Goal: Task Accomplishment & Management: Use online tool/utility

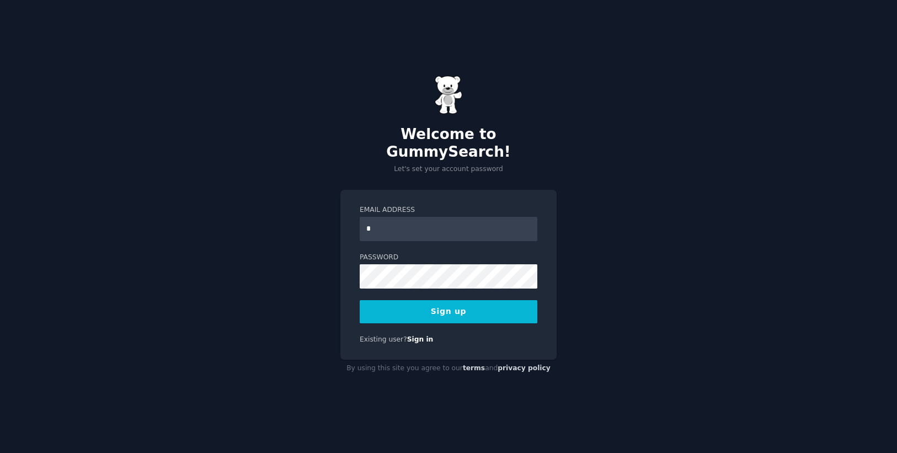
type input "**********"
click at [464, 302] on button "Sign up" at bounding box center [449, 311] width 178 height 23
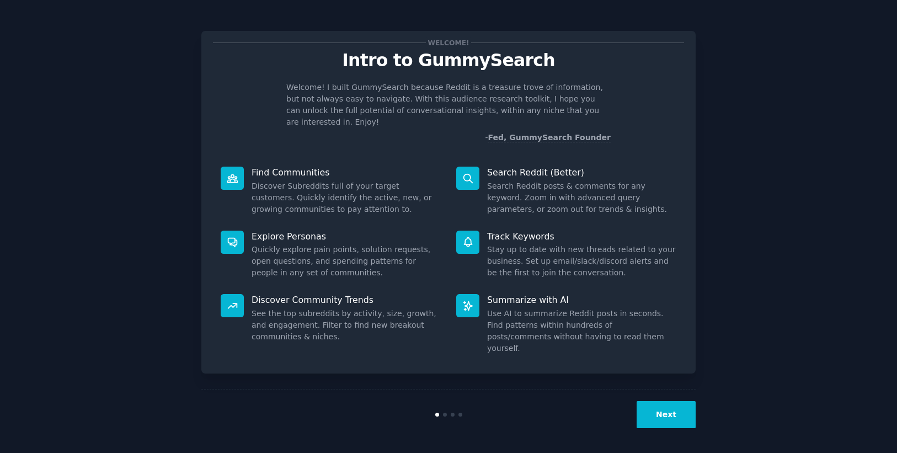
click at [682, 402] on button "Next" at bounding box center [666, 414] width 59 height 27
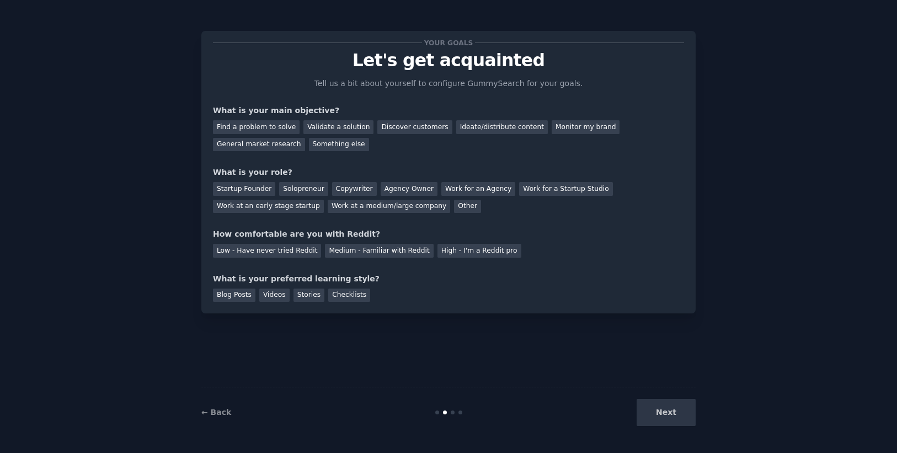
click at [681, 415] on div "Next" at bounding box center [613, 412] width 165 height 27
click at [671, 406] on div "Next" at bounding box center [613, 412] width 165 height 27
click at [259, 128] on div "Find a problem to solve" at bounding box center [256, 127] width 87 height 14
click at [454, 206] on div "Other" at bounding box center [467, 207] width 27 height 14
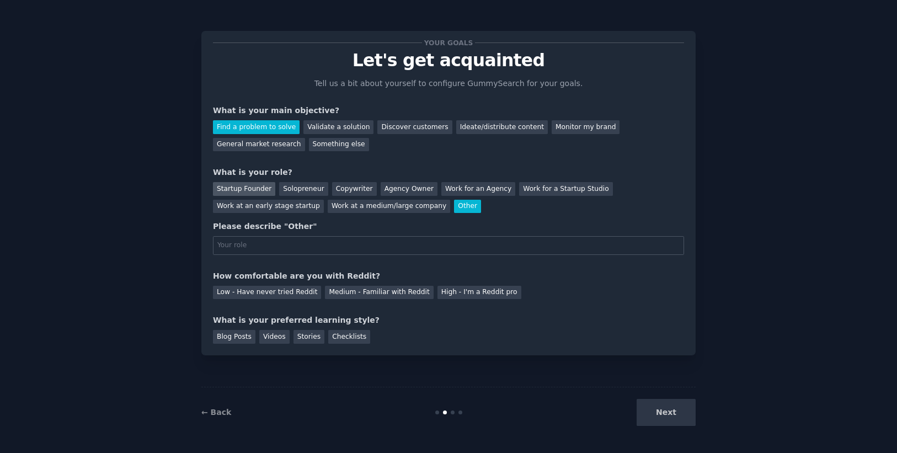
click at [232, 190] on div "Startup Founder" at bounding box center [244, 189] width 62 height 14
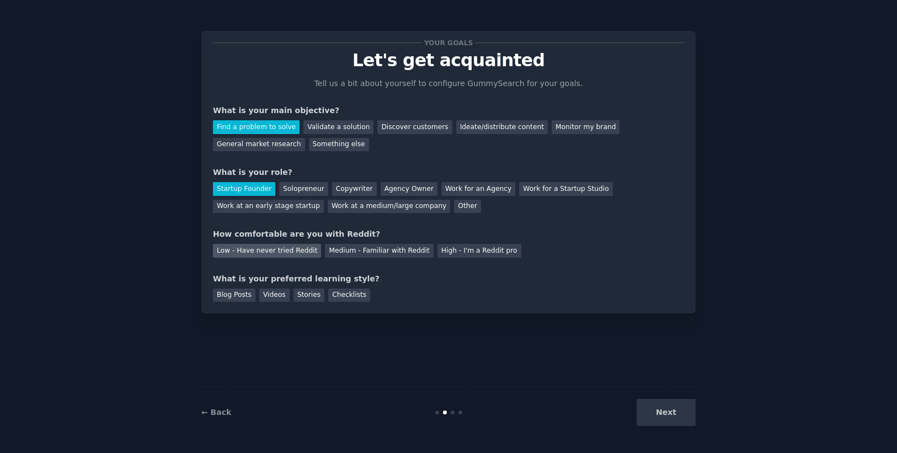
click at [248, 251] on div "Low - Have never tried Reddit" at bounding box center [267, 251] width 108 height 14
click at [366, 249] on div "Medium - Familiar with Reddit" at bounding box center [379, 251] width 108 height 14
click at [232, 293] on div "Blog Posts" at bounding box center [234, 296] width 42 height 14
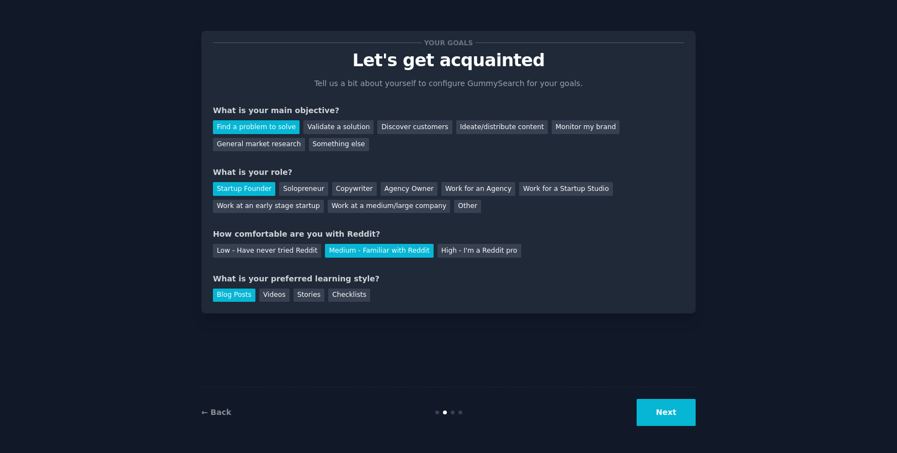
click at [668, 418] on button "Next" at bounding box center [666, 412] width 59 height 27
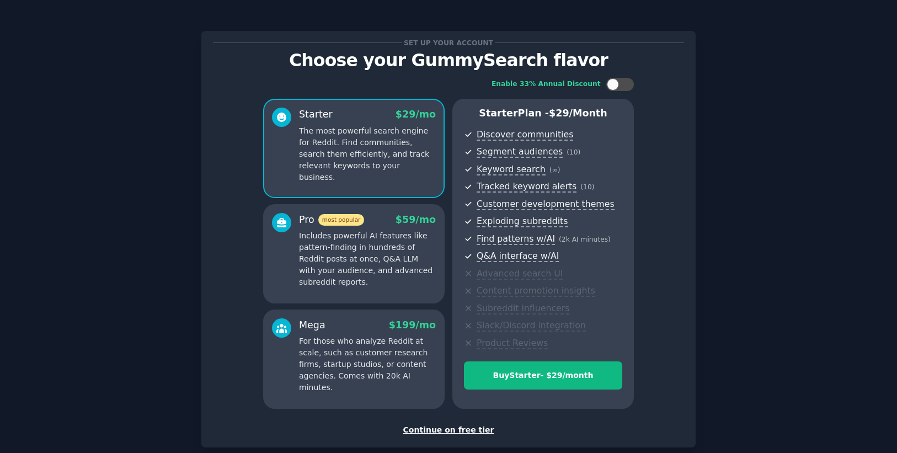
click at [467, 433] on div "Continue on free tier" at bounding box center [448, 430] width 471 height 12
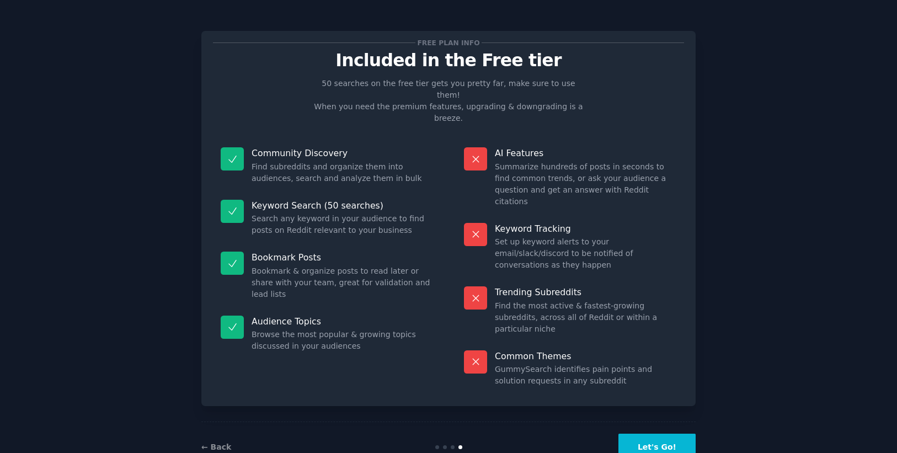
click at [683, 434] on button "Let's Go!" at bounding box center [656, 447] width 77 height 27
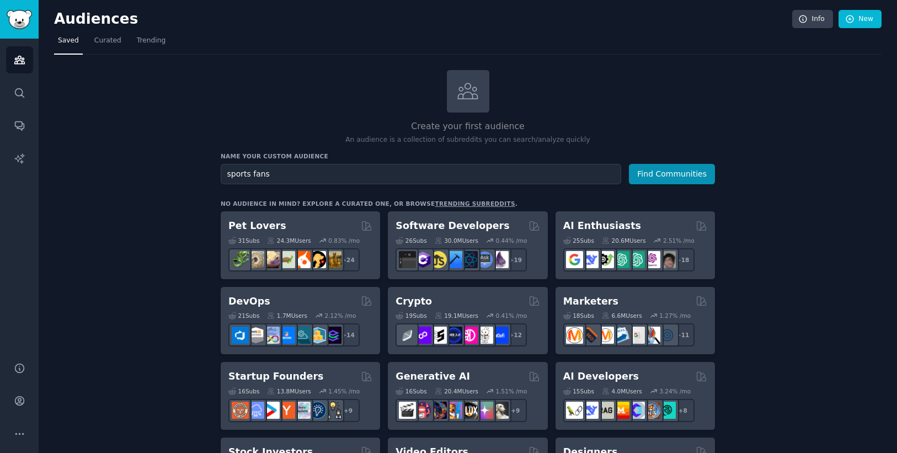
type input "sports fans"
click at [629, 164] on button "Find Communities" at bounding box center [672, 174] width 86 height 20
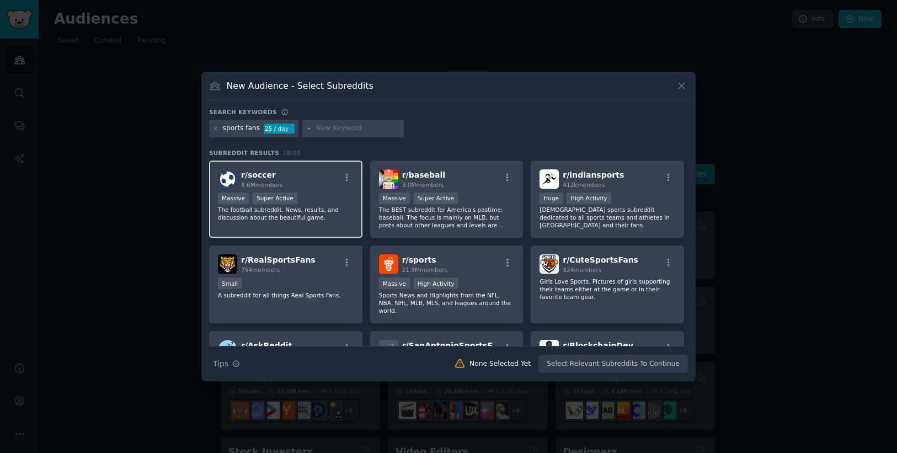
click at [310, 212] on p "The football subreddit. News, results, and discussion about the beautiful game." at bounding box center [286, 213] width 136 height 15
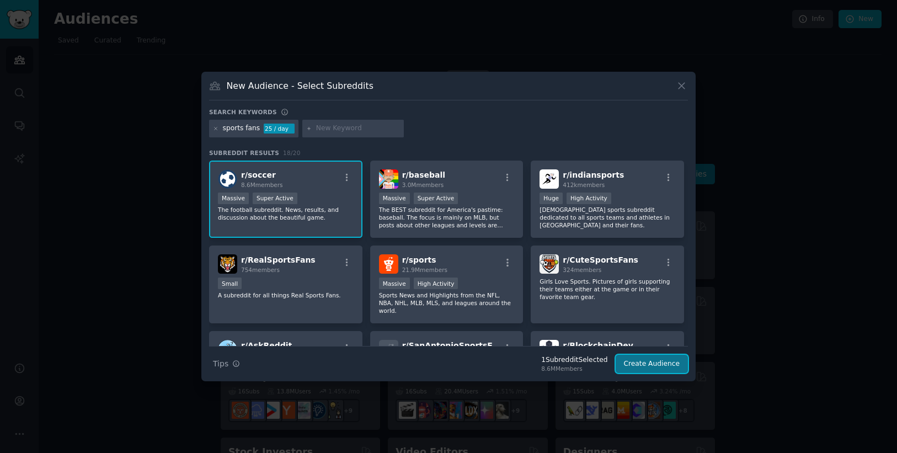
click at [669, 363] on button "Create Audience" at bounding box center [652, 364] width 73 height 19
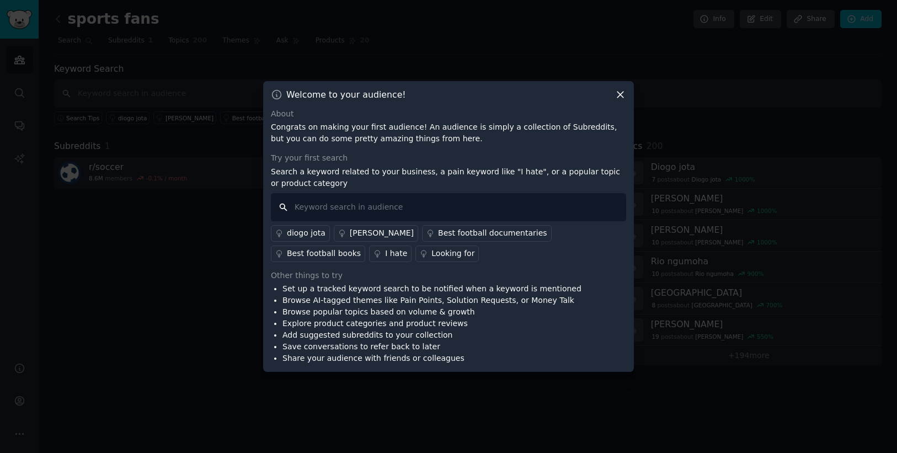
click at [304, 202] on input "text" at bounding box center [448, 207] width 355 height 28
click at [622, 92] on icon at bounding box center [620, 95] width 6 height 6
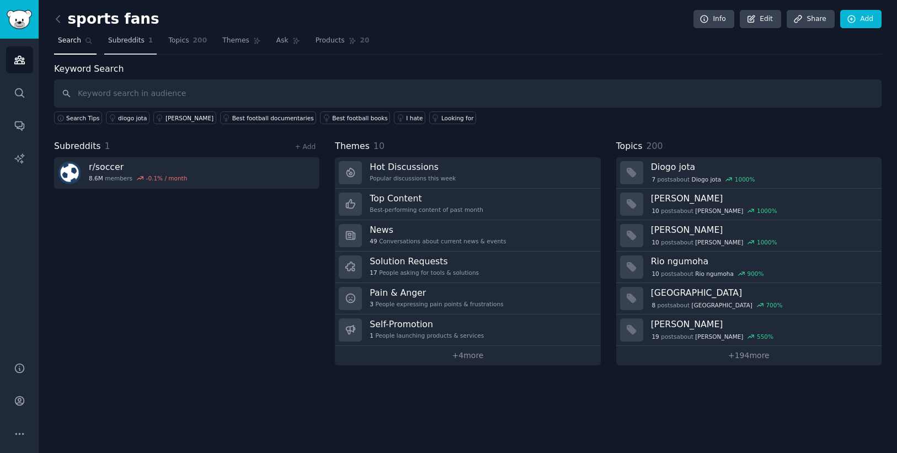
click at [127, 41] on span "Subreddits" at bounding box center [126, 41] width 36 height 10
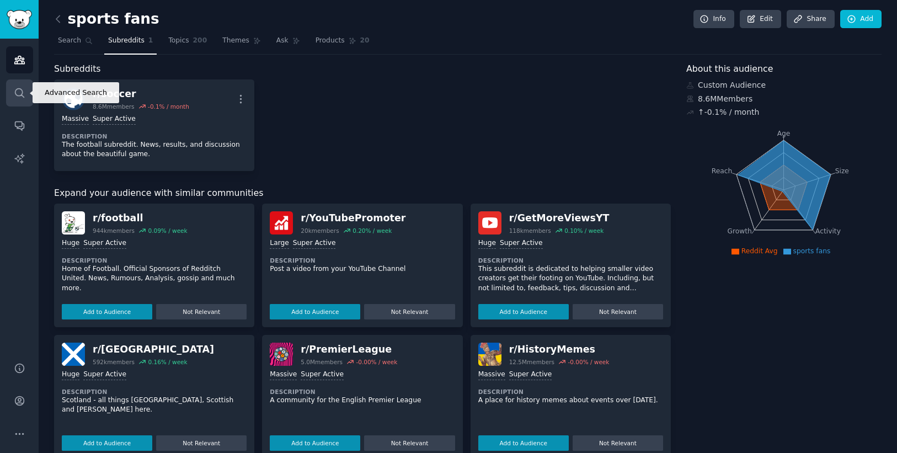
click at [17, 94] on icon "Sidebar" at bounding box center [20, 93] width 12 height 12
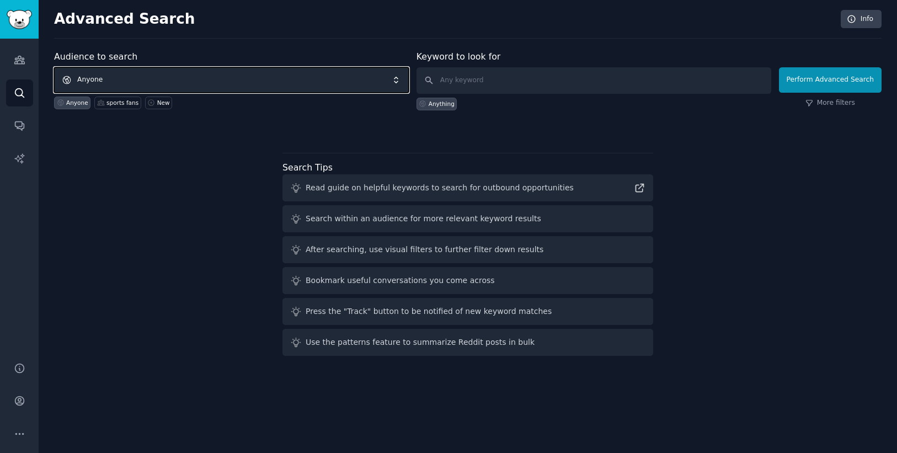
click at [102, 84] on span "Anyone" at bounding box center [231, 79] width 355 height 25
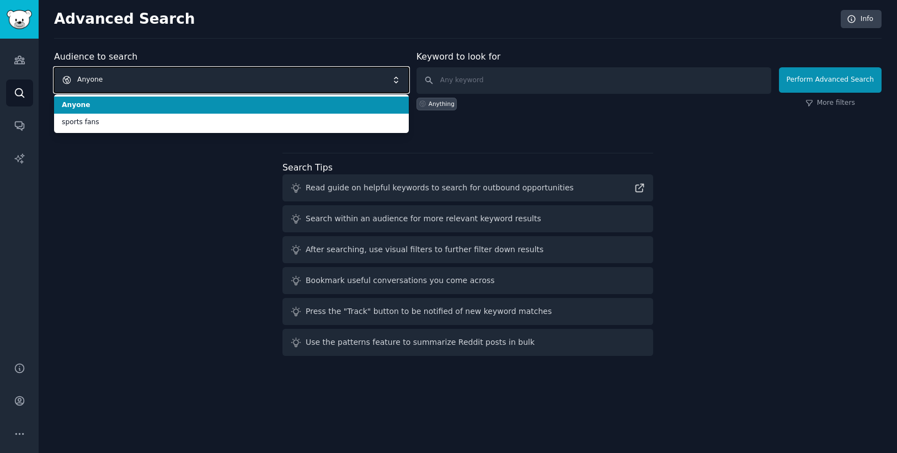
click at [104, 77] on span "Anyone" at bounding box center [231, 79] width 355 height 25
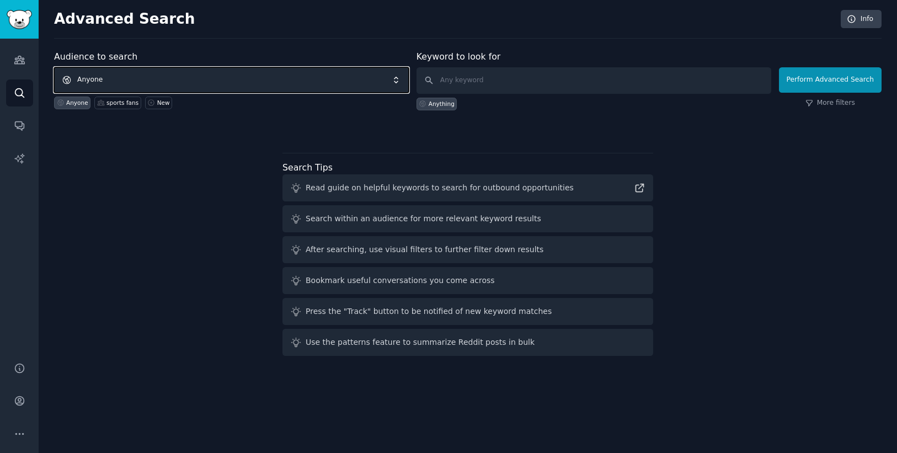
click at [132, 74] on span "Anyone" at bounding box center [231, 79] width 355 height 25
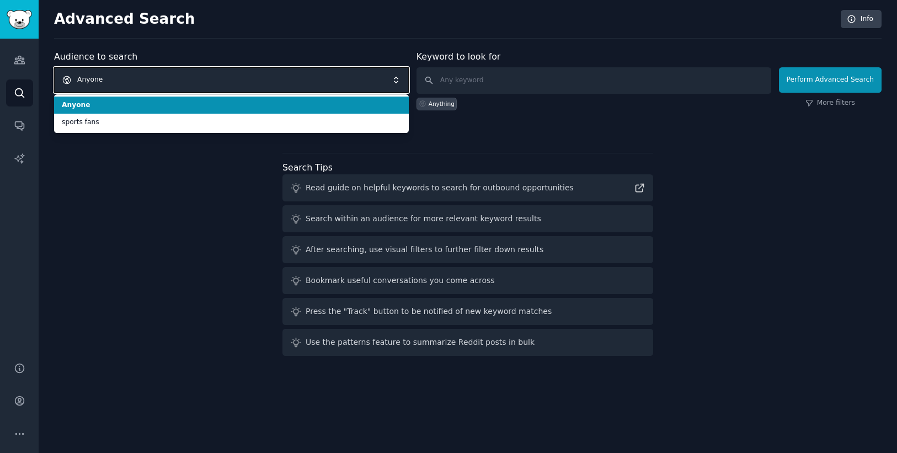
click at [132, 78] on span "Anyone" at bounding box center [231, 79] width 355 height 25
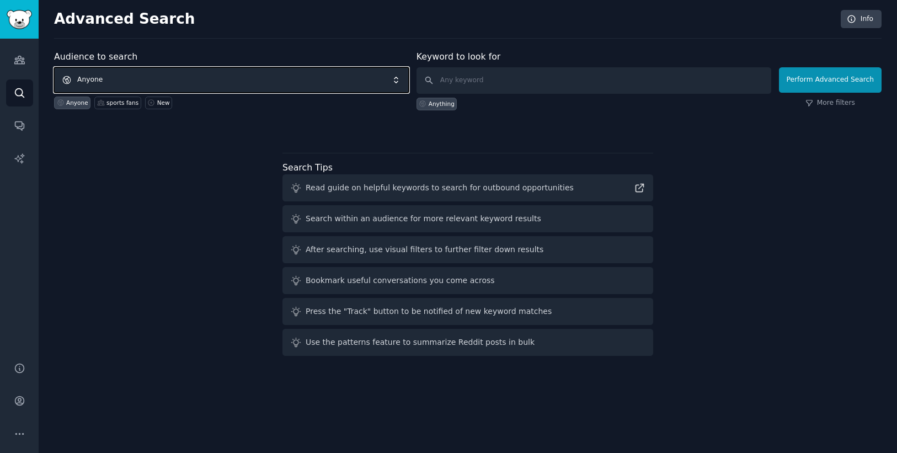
click at [89, 84] on span "Anyone" at bounding box center [231, 79] width 355 height 25
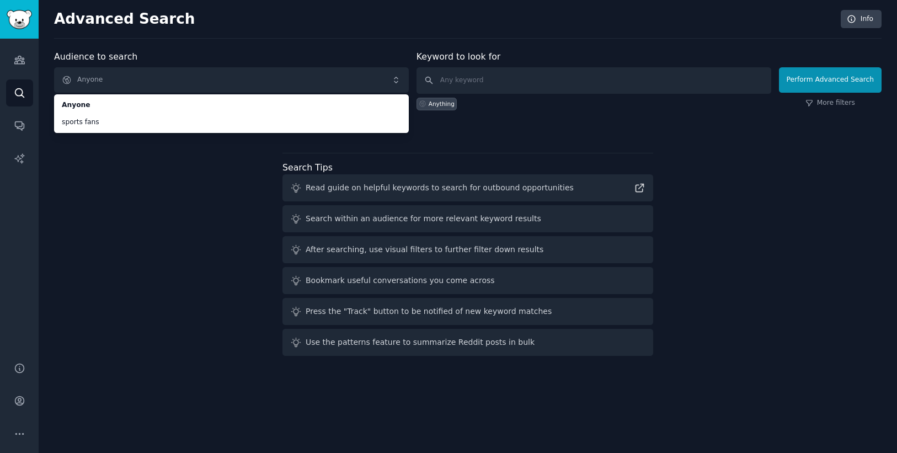
click at [116, 200] on div "Audience to search Anyone Anyone sports fans Anyone sports fans New Keyword to …" at bounding box center [467, 205] width 827 height 310
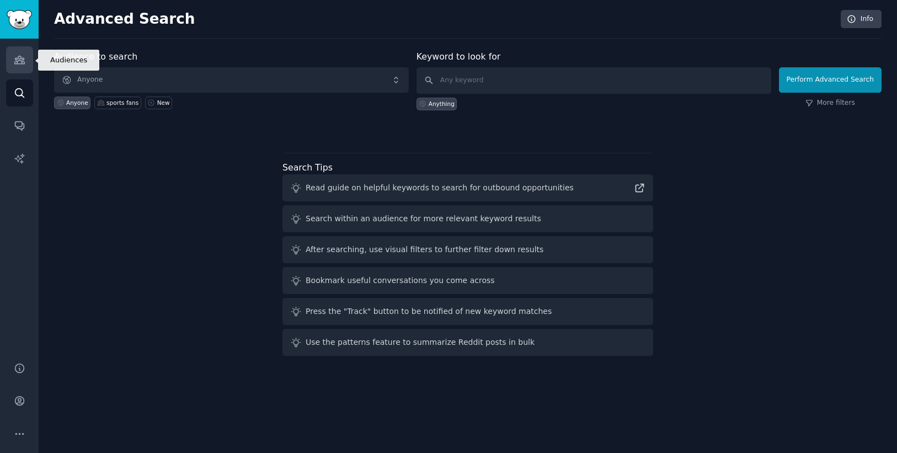
click at [18, 57] on icon "Sidebar" at bounding box center [19, 60] width 10 height 8
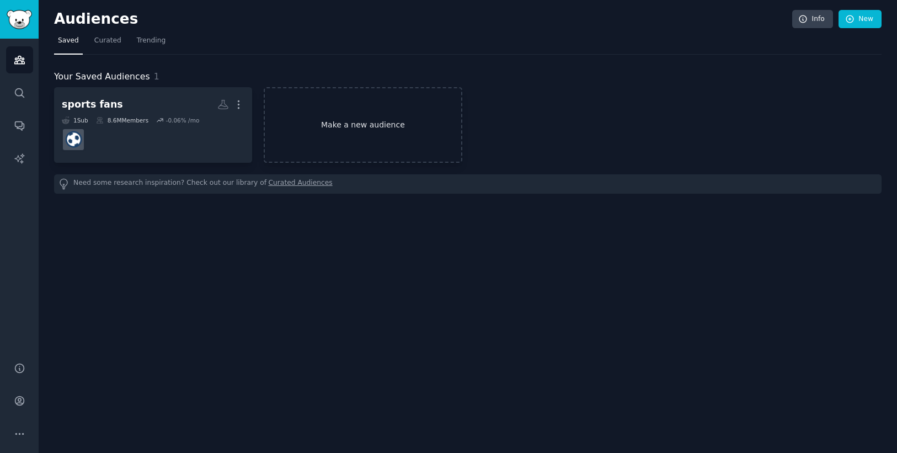
click at [362, 111] on link "Make a new audience" at bounding box center [363, 125] width 198 height 76
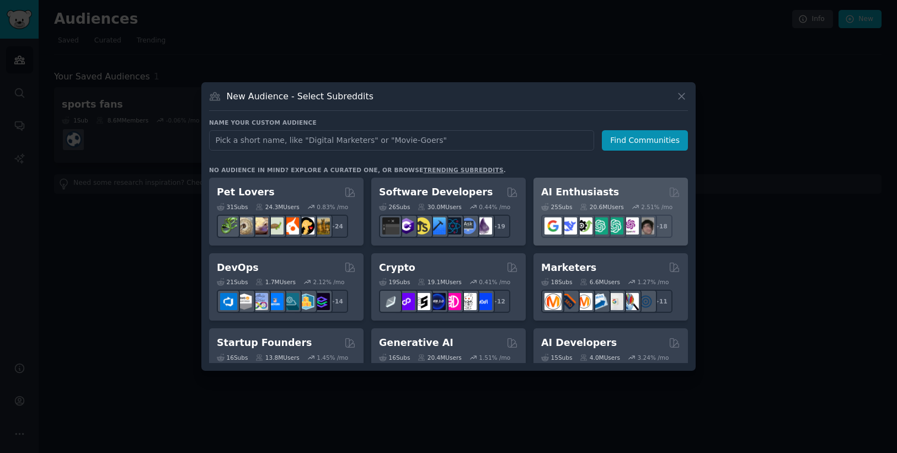
click at [621, 184] on div "AI Enthusiasts 25 Sub s 20.6M Users 2.51 % /mo r/DeepSeek + 18" at bounding box center [610, 212] width 154 height 68
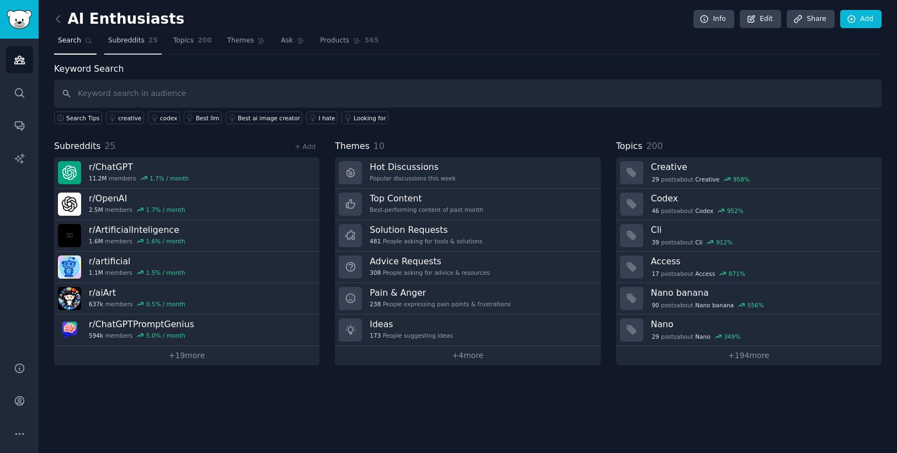
click at [130, 44] on span "Subreddits" at bounding box center [126, 41] width 36 height 10
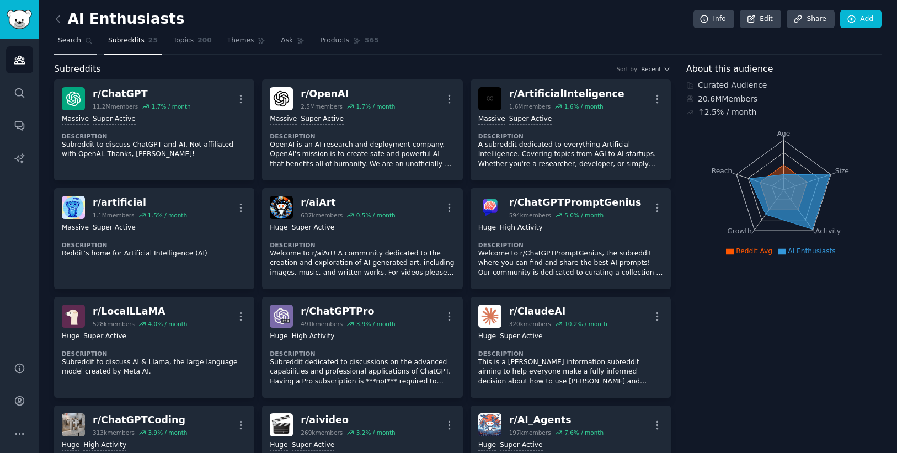
click at [85, 44] on icon at bounding box center [89, 41] width 8 height 8
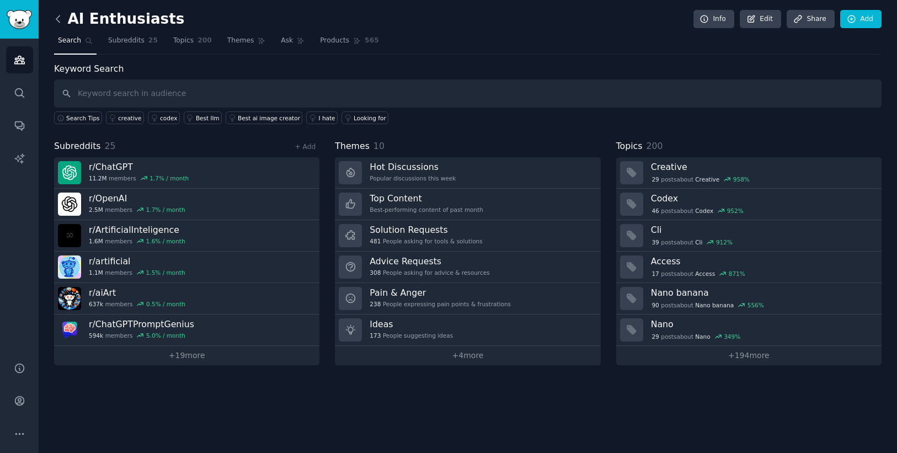
click at [60, 16] on icon at bounding box center [58, 19] width 12 height 12
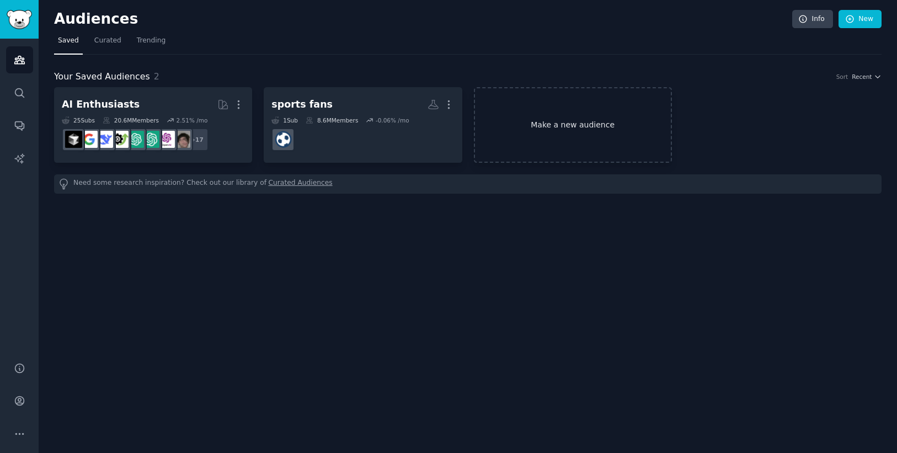
click at [538, 124] on link "Make a new audience" at bounding box center [573, 125] width 198 height 76
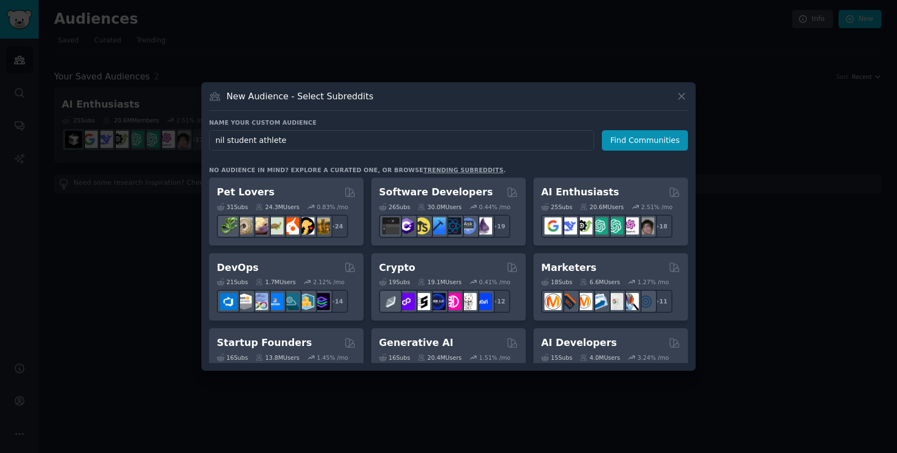
type input "nil student athletes"
click button "Find Communities" at bounding box center [645, 140] width 86 height 20
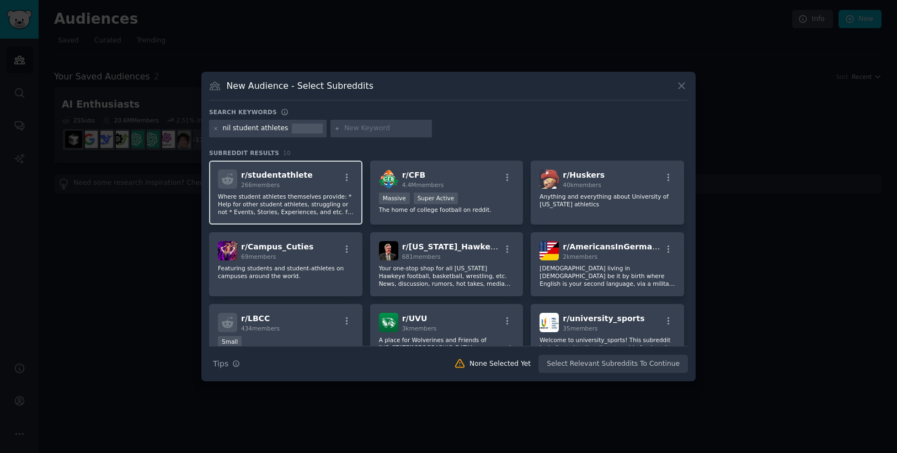
click at [307, 202] on p "Where student athletes themselves provide: * Help for other student athletes, s…" at bounding box center [286, 204] width 136 height 23
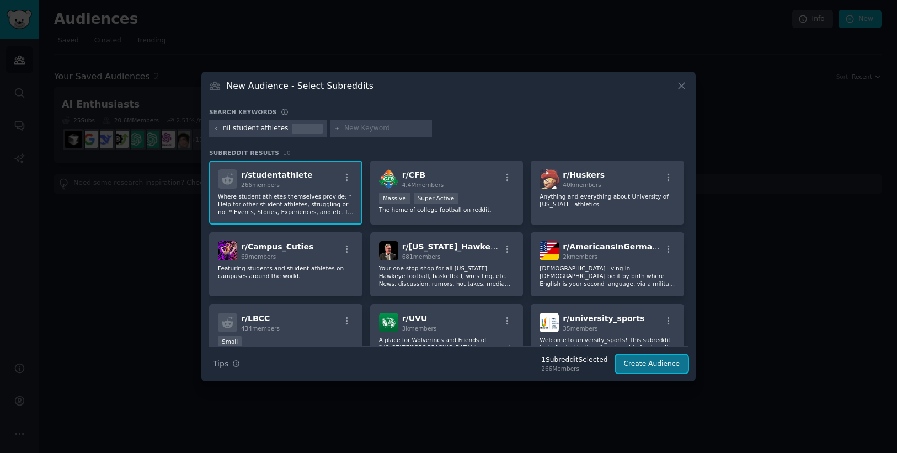
click at [668, 362] on button "Create Audience" at bounding box center [652, 364] width 73 height 19
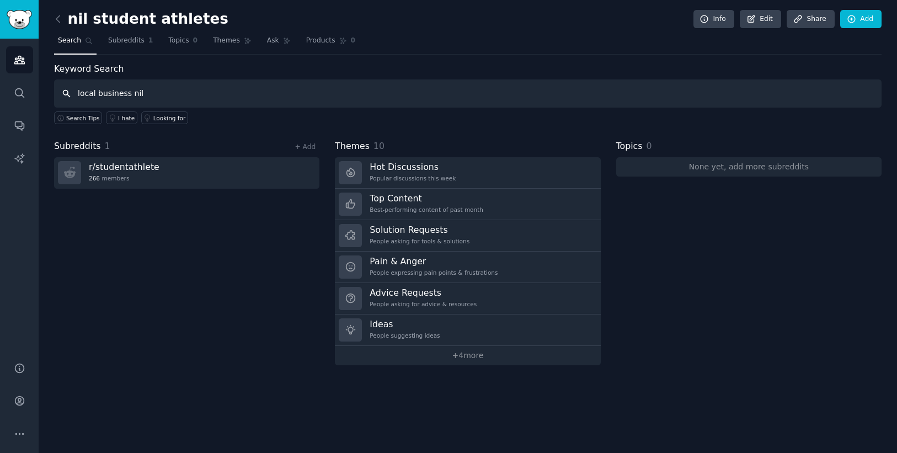
type input "local business nil"
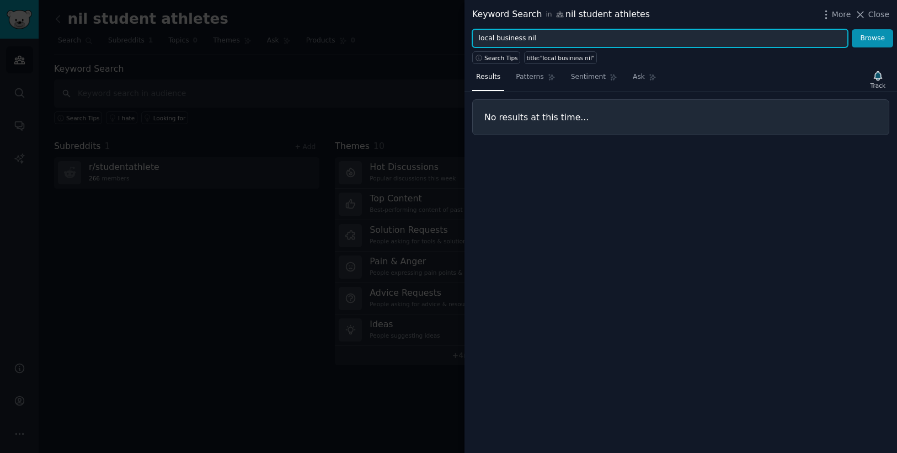
drag, startPoint x: 538, startPoint y: 39, endPoint x: 452, endPoint y: 39, distance: 86.1
click at [452, 39] on div "Keyword Search in nil student athletes More Close local business nil Browse Sea…" at bounding box center [448, 226] width 897 height 453
type input "brand deals"
click at [852, 29] on button "Browse" at bounding box center [872, 38] width 41 height 19
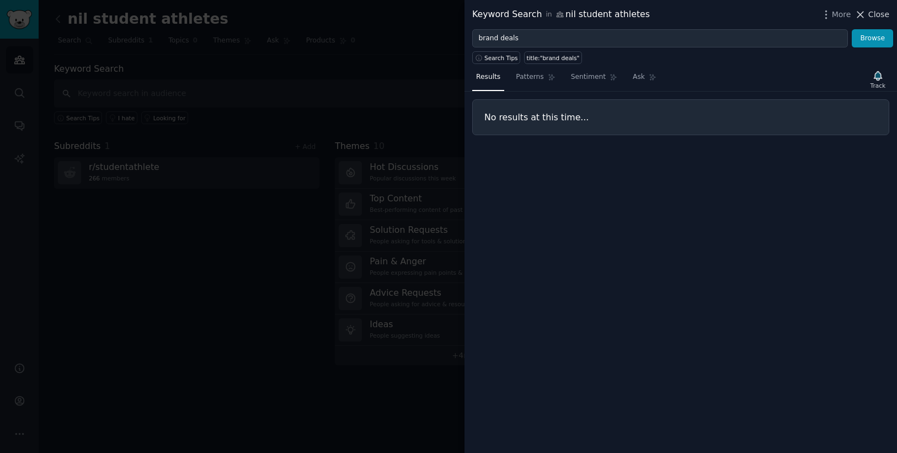
click at [882, 14] on span "Close" at bounding box center [878, 15] width 21 height 12
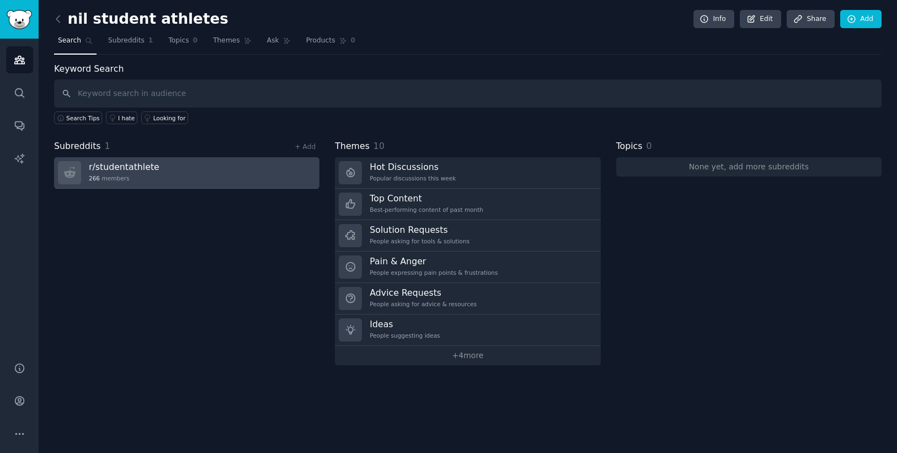
click at [163, 168] on link "r/ studentathlete 266 members" at bounding box center [186, 172] width 265 height 31
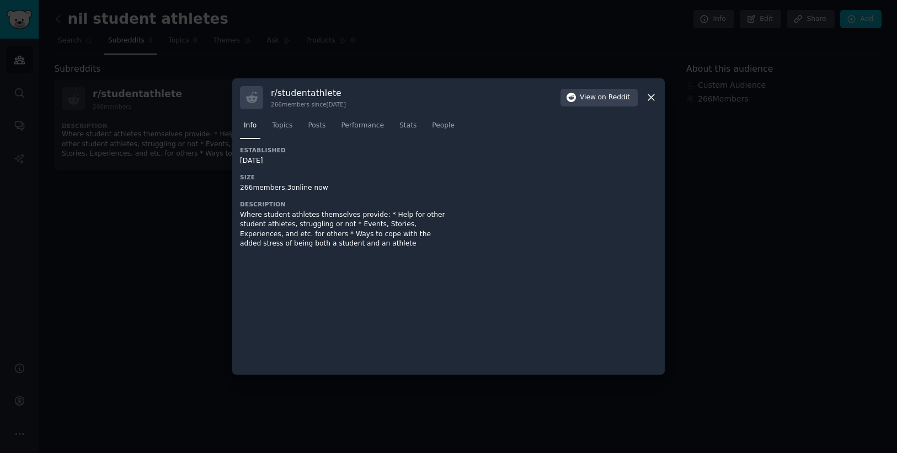
click at [653, 97] on icon at bounding box center [651, 98] width 12 height 12
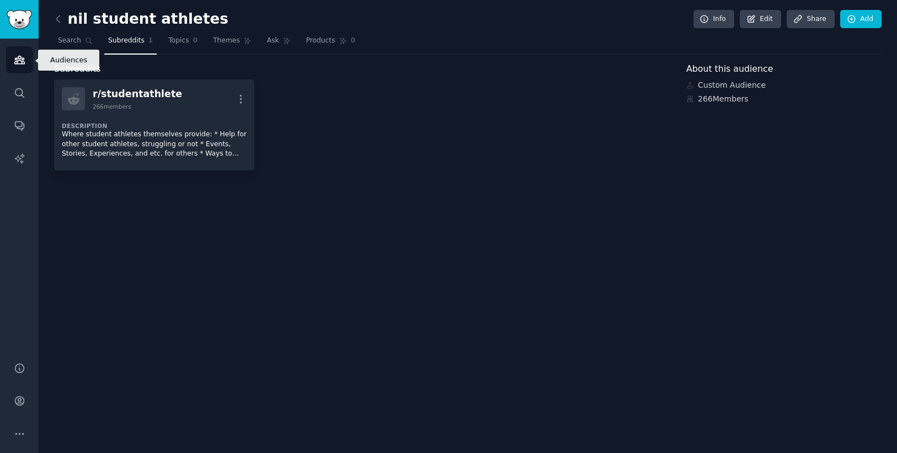
click at [19, 60] on icon "Sidebar" at bounding box center [19, 60] width 10 height 8
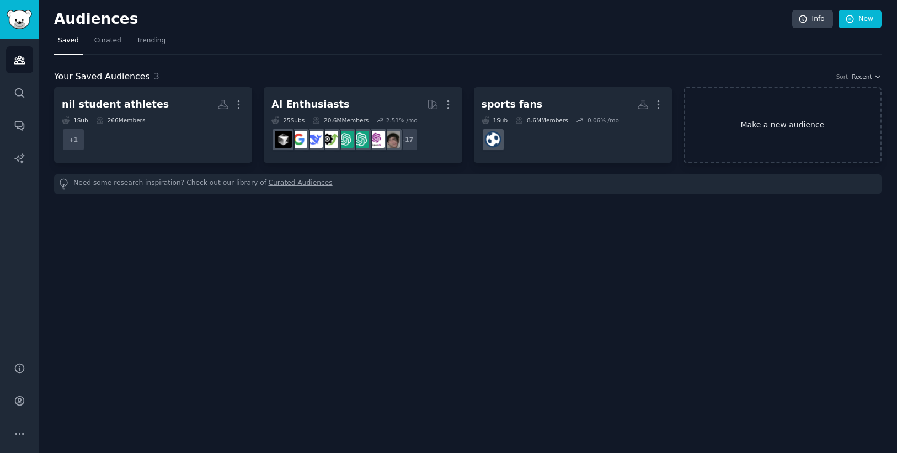
click at [803, 132] on link "Make a new audience" at bounding box center [783, 125] width 198 height 76
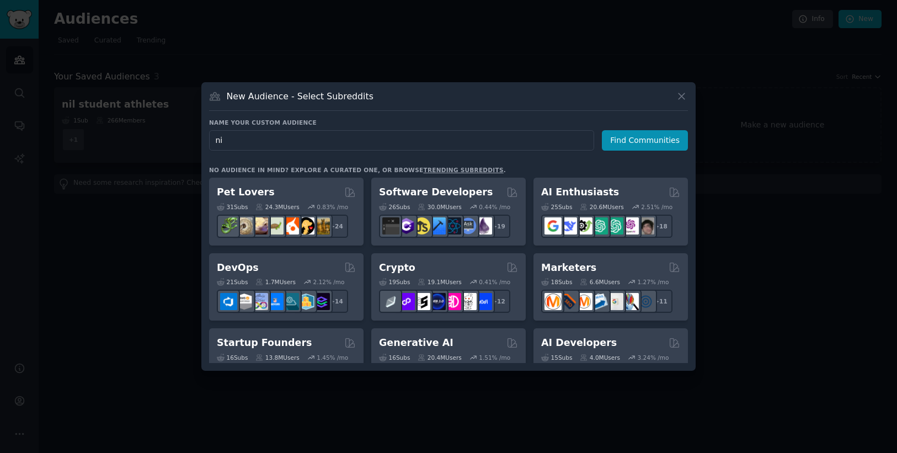
type input "nil"
click button "Find Communities" at bounding box center [645, 140] width 86 height 20
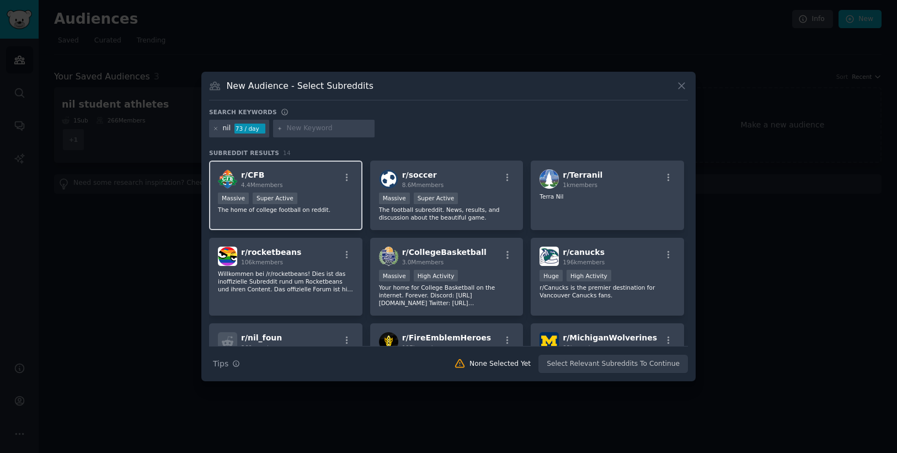
click at [330, 207] on p "The home of college football on reddit." at bounding box center [286, 210] width 136 height 8
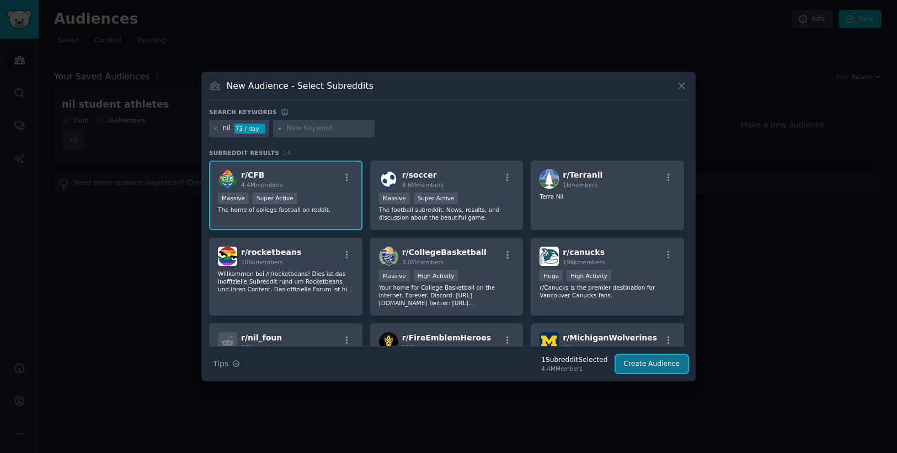
click at [643, 367] on button "Create Audience" at bounding box center [652, 364] width 73 height 19
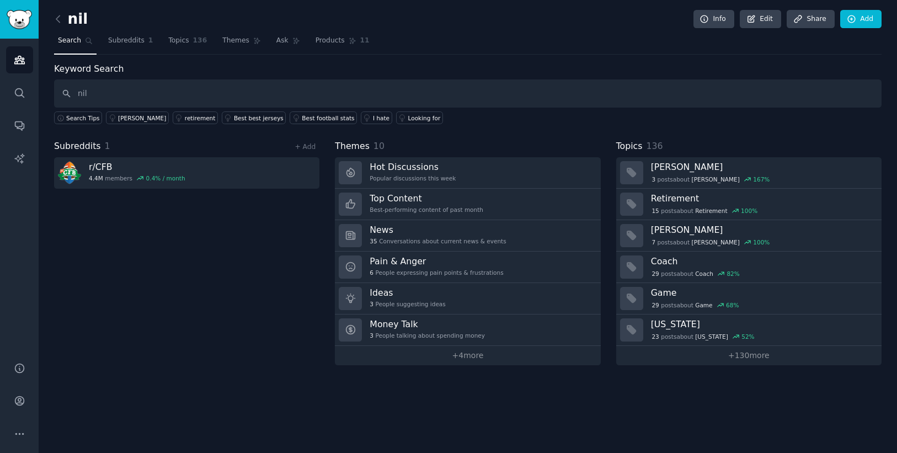
type input "nil"
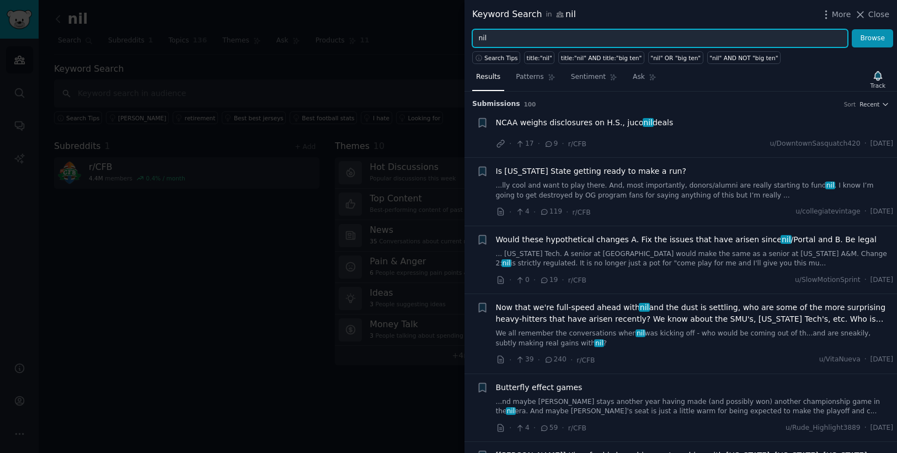
click at [551, 40] on input "nil" at bounding box center [660, 38] width 376 height 19
type input "n"
click at [852, 29] on button "Browse" at bounding box center [872, 38] width 41 height 19
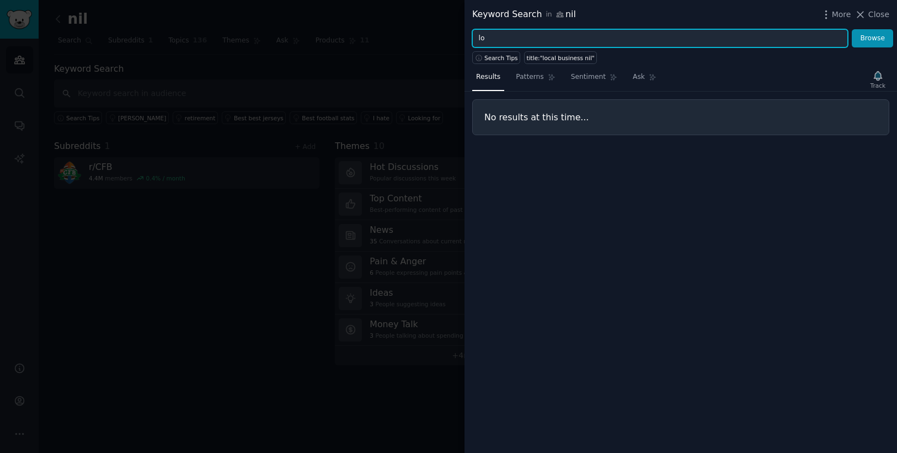
type input "l"
type input "nil"
click at [852, 29] on button "Browse" at bounding box center [872, 38] width 41 height 19
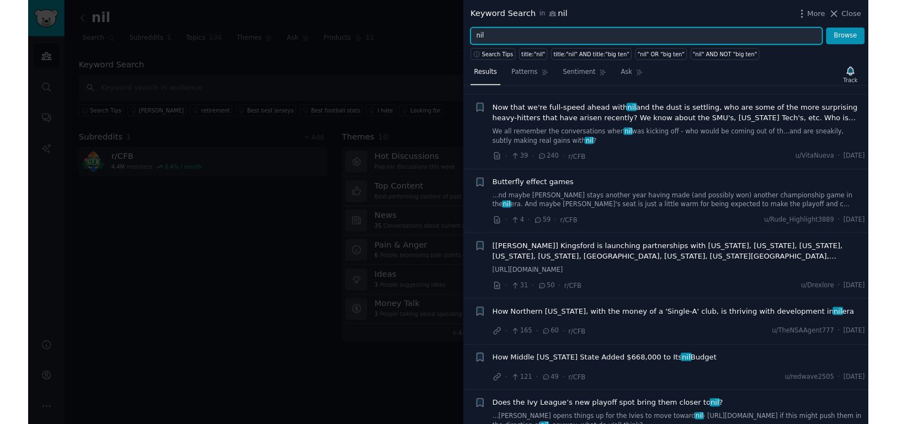
scroll to position [198, 0]
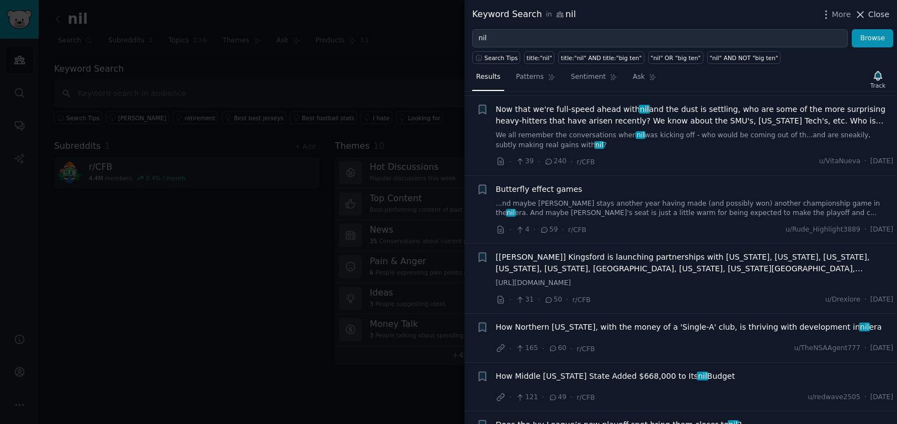
click at [873, 15] on span "Close" at bounding box center [878, 15] width 21 height 12
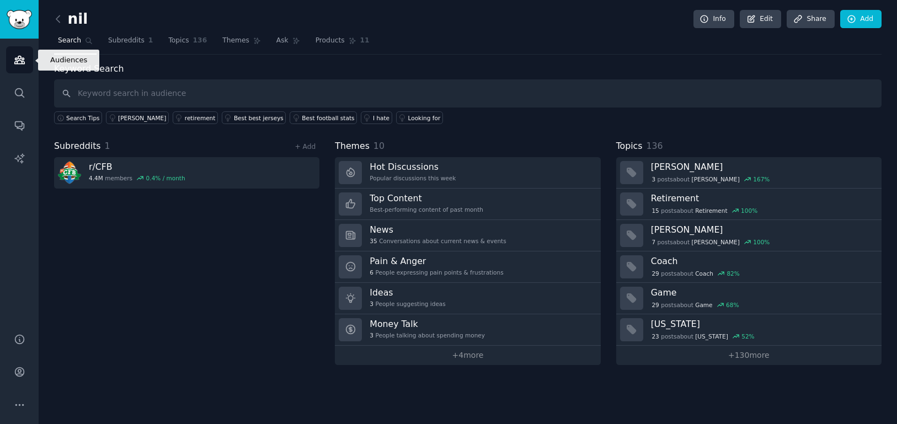
click at [27, 53] on link "Audiences" at bounding box center [19, 59] width 27 height 27
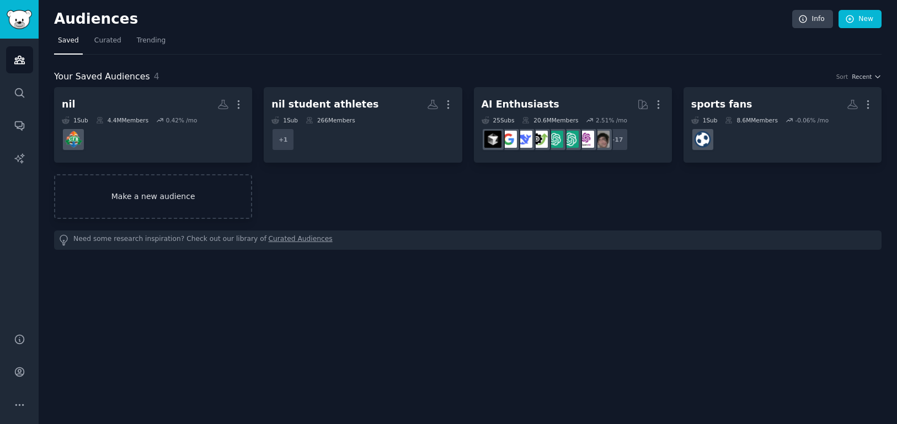
click at [208, 207] on link "Make a new audience" at bounding box center [153, 196] width 198 height 45
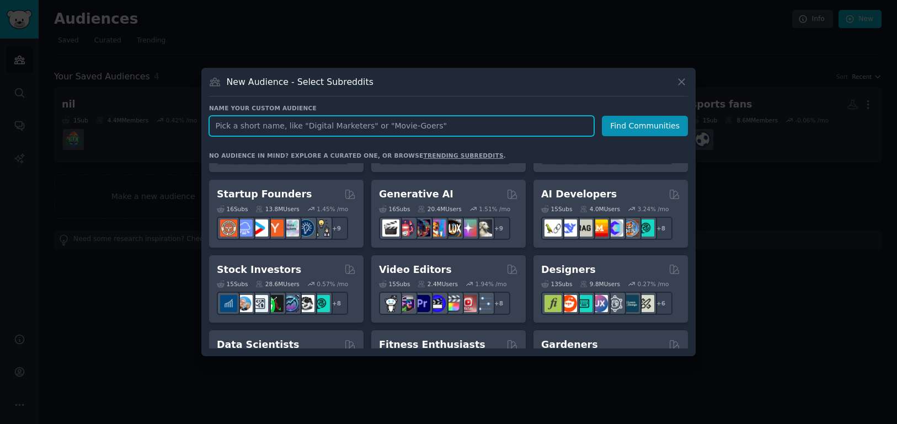
scroll to position [133, 0]
